Goal: Information Seeking & Learning: Learn about a topic

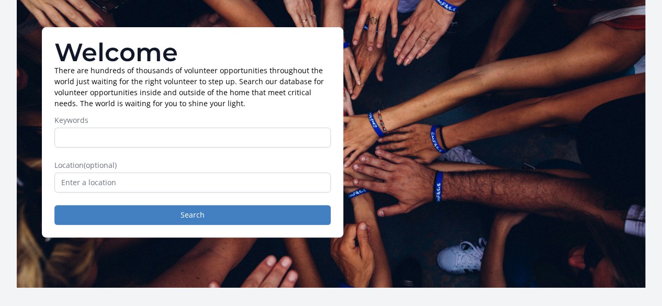
scroll to position [58, 0]
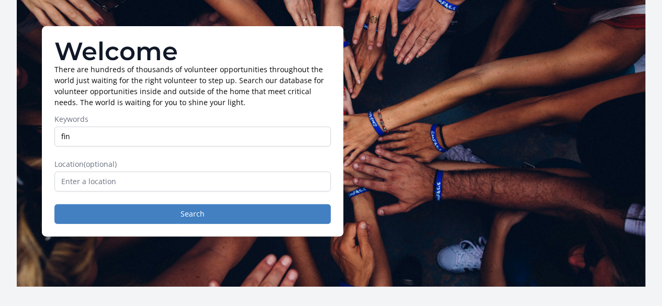
type input "finance"
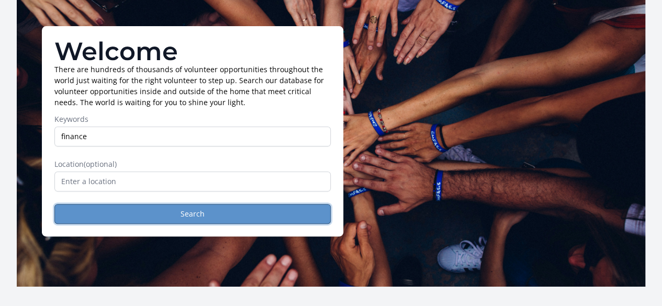
click at [118, 224] on button "Search" at bounding box center [192, 214] width 276 height 20
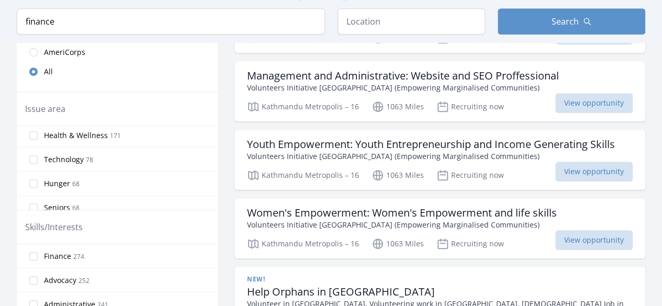
scroll to position [51, 0]
click at [32, 254] on input "Finance 274" at bounding box center [33, 256] width 8 height 8
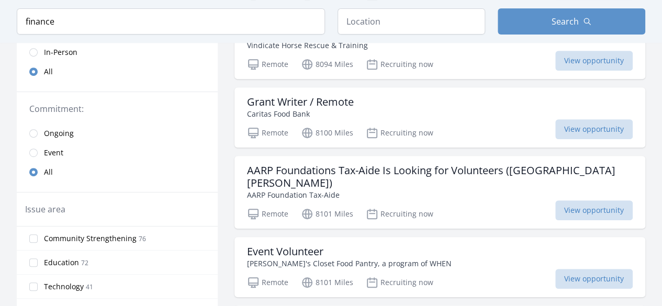
scroll to position [204, 0]
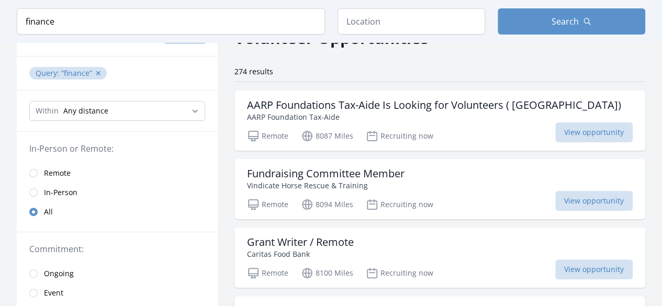
scroll to position [61, 0]
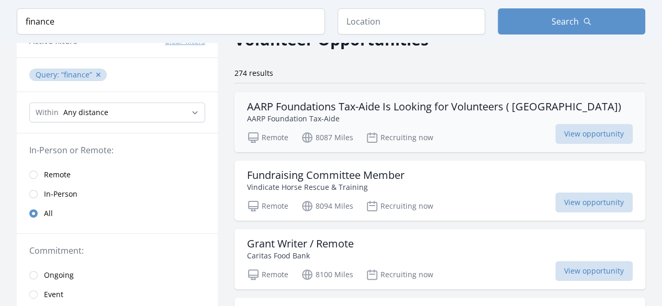
click at [264, 109] on h3 "AARP Foundations Tax-Aide Is Looking for Volunteers ( Lancaster)" at bounding box center [434, 106] width 374 height 13
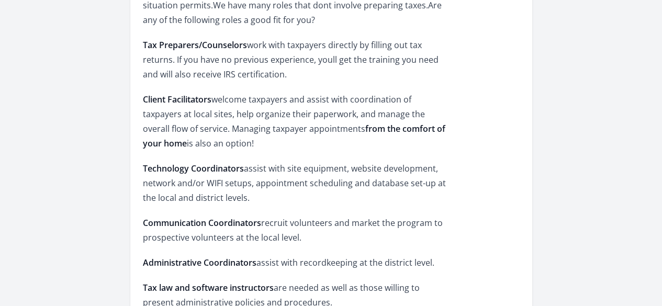
scroll to position [482, 0]
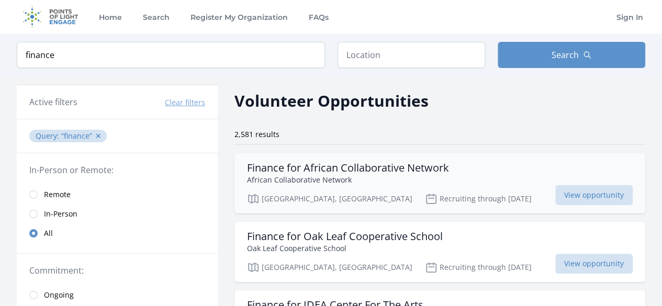
click at [278, 171] on h3 "Finance for African Collaborative Network" at bounding box center [348, 168] width 202 height 13
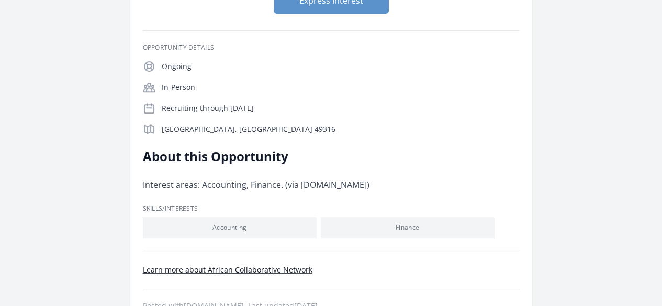
scroll to position [173, 0]
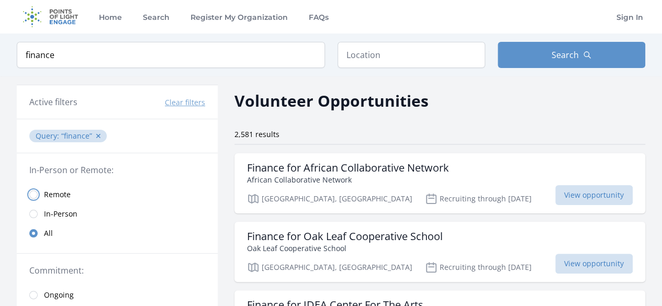
click at [32, 191] on input "radio" at bounding box center [33, 194] width 8 height 8
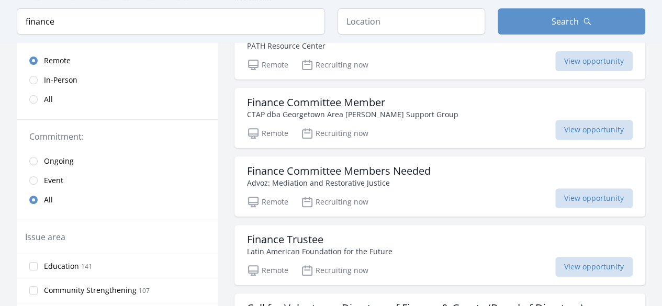
scroll to position [152, 0]
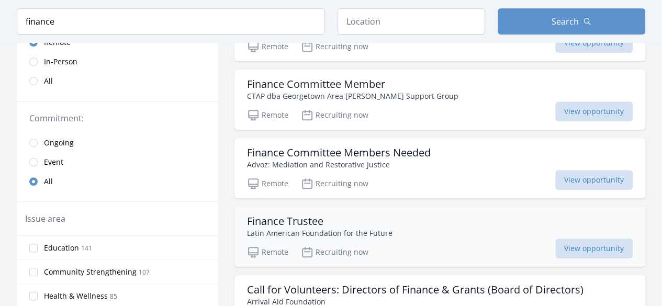
click at [296, 221] on h3 "Finance Trustee" at bounding box center [319, 221] width 145 height 13
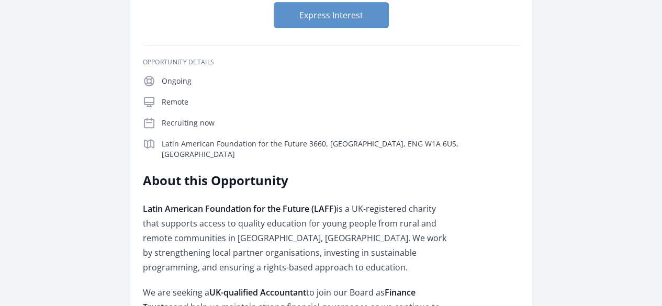
scroll to position [132, 0]
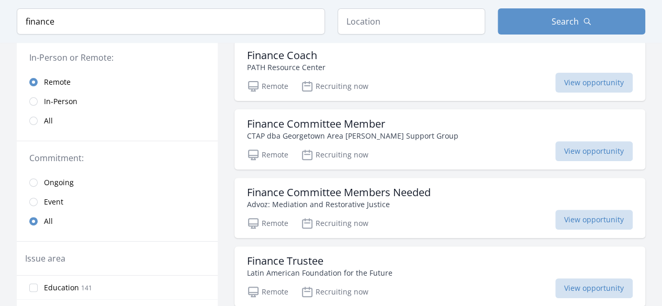
scroll to position [111, 0]
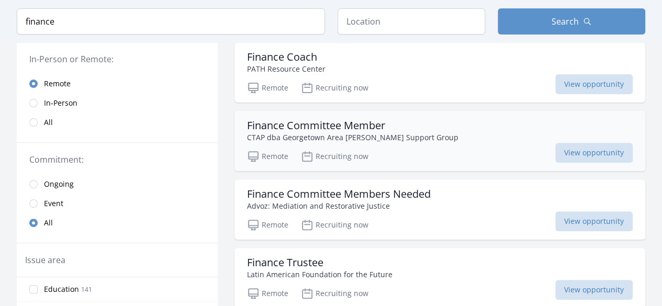
click at [432, 132] on p "CTAP dba Georgetown Area [PERSON_NAME] Support Group" at bounding box center [352, 137] width 211 height 11
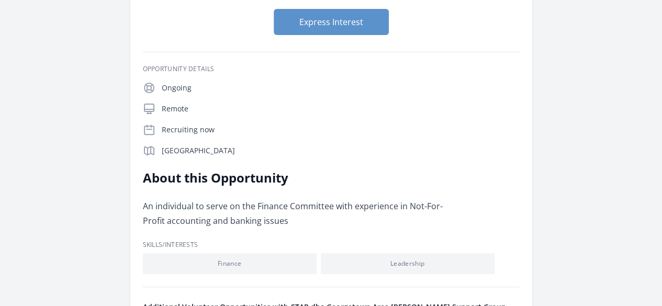
scroll to position [123, 0]
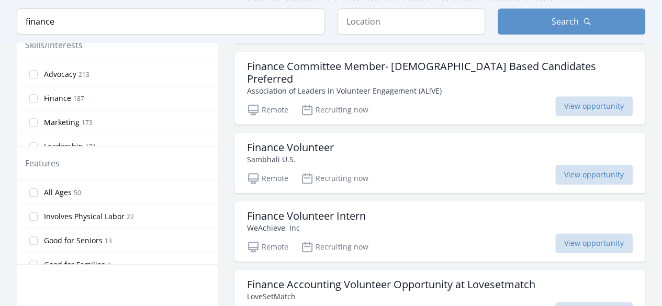
scroll to position [445, 0]
click at [295, 141] on h3 "Finance Volunteer" at bounding box center [290, 147] width 87 height 13
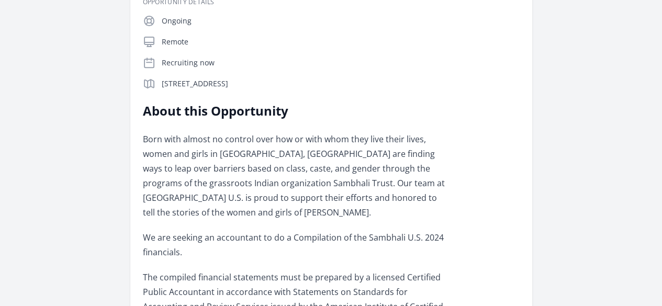
scroll to position [196, 0]
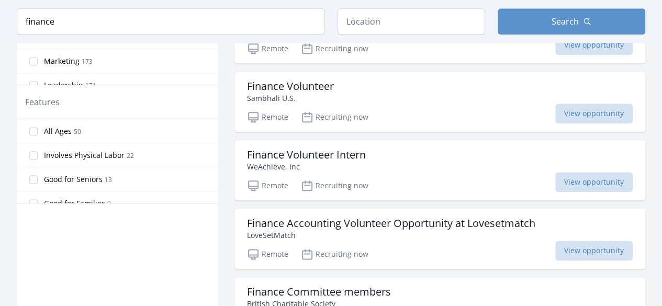
scroll to position [502, 0]
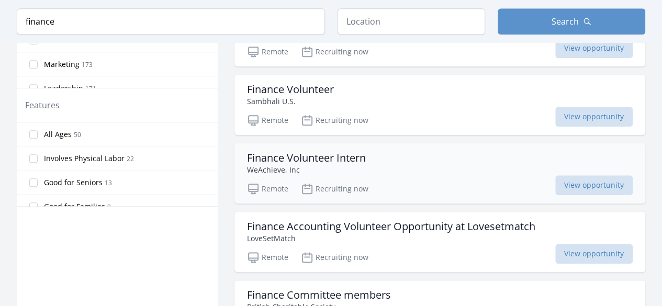
click at [322, 152] on h3 "Finance Volunteer Intern" at bounding box center [306, 158] width 119 height 13
